Goal: Information Seeking & Learning: Find specific page/section

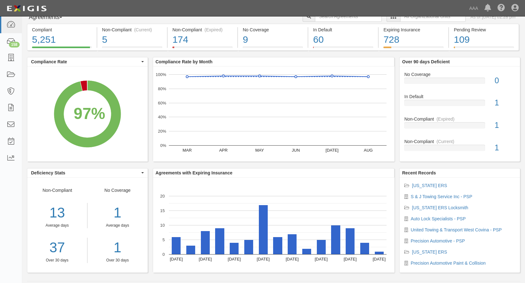
scroll to position [16, 0]
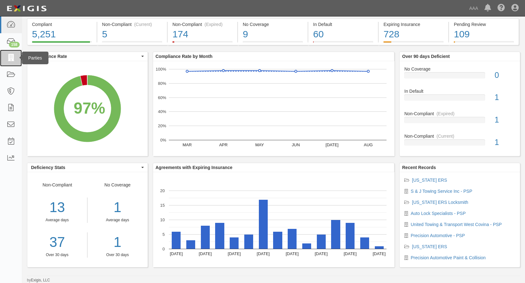
click at [12, 59] on icon at bounding box center [10, 57] width 9 height 7
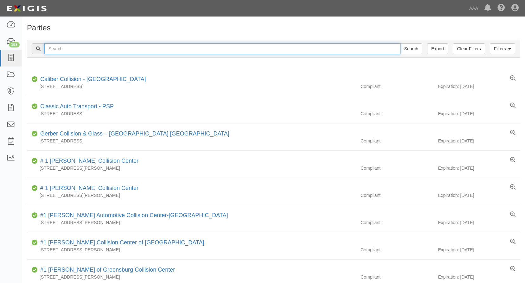
click at [74, 48] on input "text" at bounding box center [222, 48] width 356 height 11
type input "auto tech locks & keys"
click at [400, 43] on input "Search" at bounding box center [411, 48] width 22 height 11
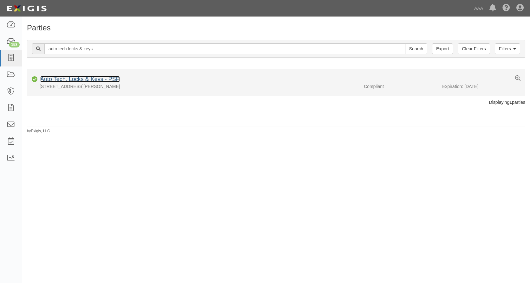
click at [97, 80] on link "Auto Tech, Locks & Keys - PSP" at bounding box center [80, 79] width 80 height 6
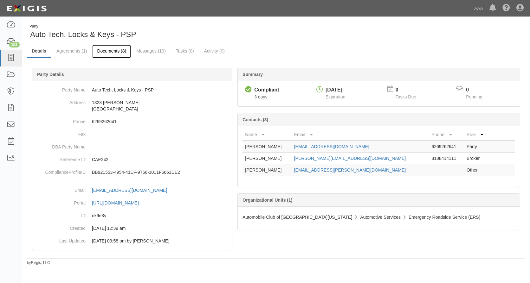
click at [111, 50] on link "Documents (8)" at bounding box center [111, 52] width 39 height 14
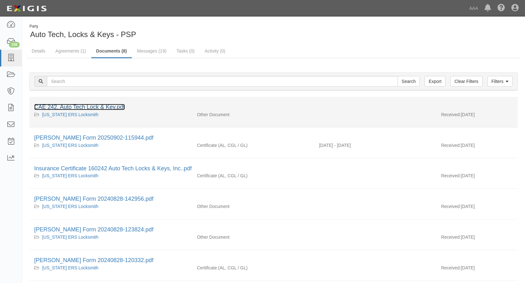
click at [58, 105] on link "CAE 242, Auto Tech Lock & Key.pdf" at bounding box center [79, 107] width 91 height 6
